Goal: Check status: Check status

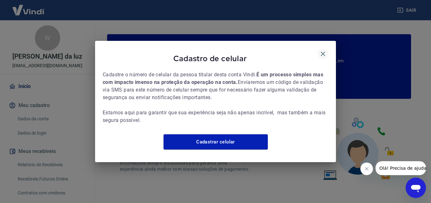
click at [322, 50] on icon "button" at bounding box center [323, 54] width 8 height 8
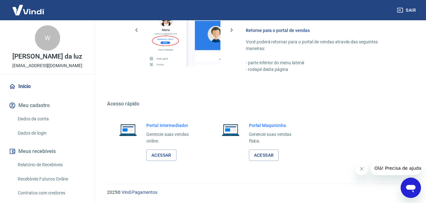
scroll to position [383, 0]
click at [157, 154] on link "Acessar" at bounding box center [161, 155] width 30 height 12
click at [168, 159] on link "Acessar" at bounding box center [161, 155] width 30 height 12
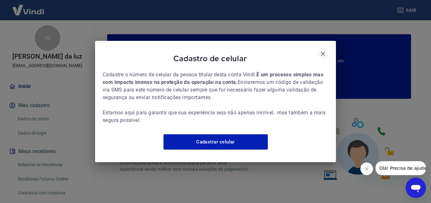
click at [321, 51] on icon "button" at bounding box center [323, 54] width 8 height 8
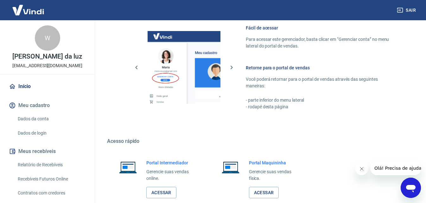
scroll to position [383, 0]
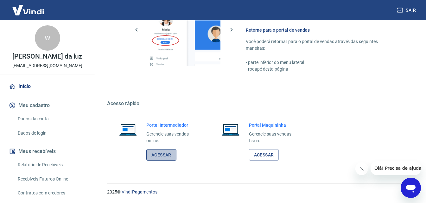
click at [158, 154] on link "Acessar" at bounding box center [161, 155] width 30 height 12
